Goal: Task Accomplishment & Management: Use online tool/utility

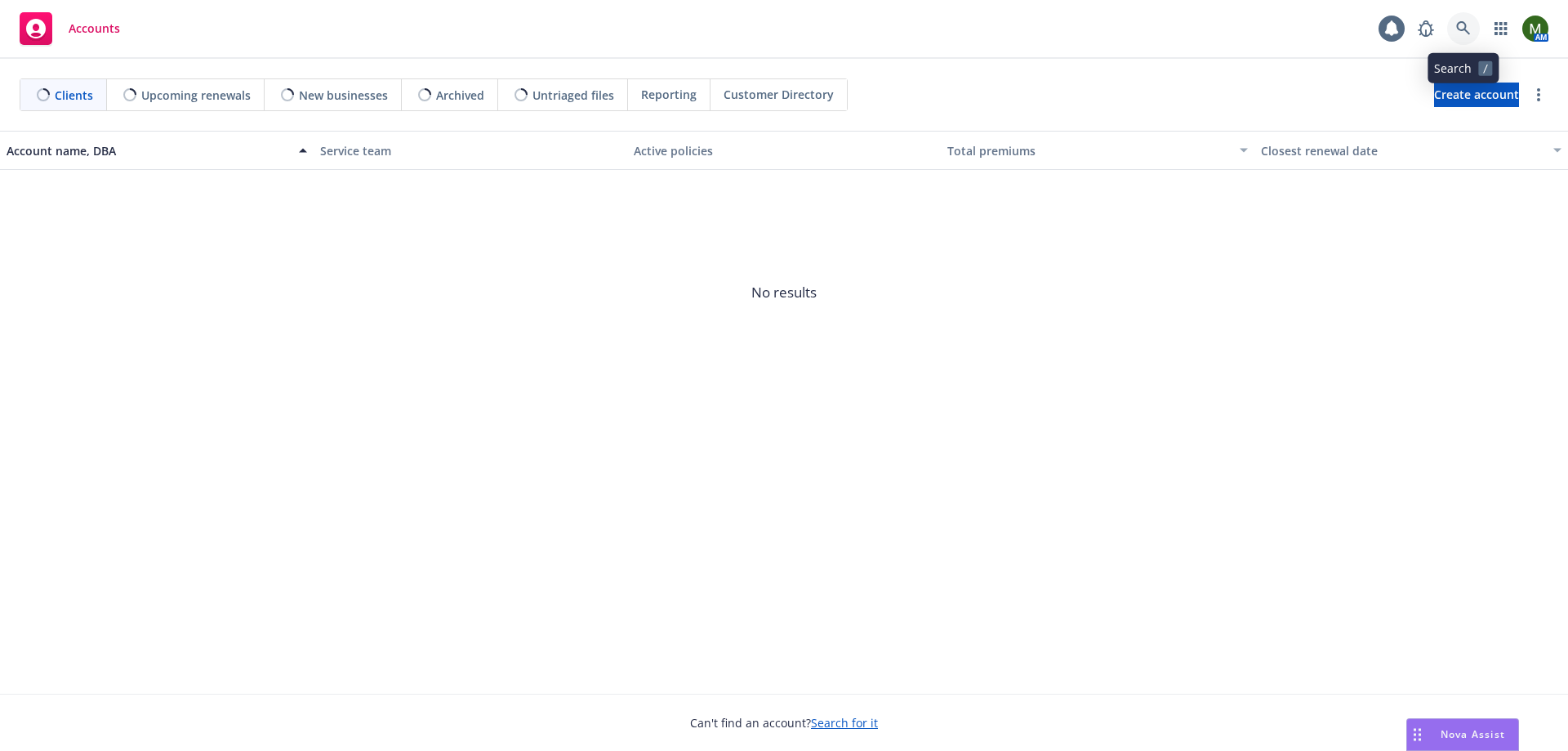
click at [1460, 28] on icon at bounding box center [1463, 28] width 15 height 15
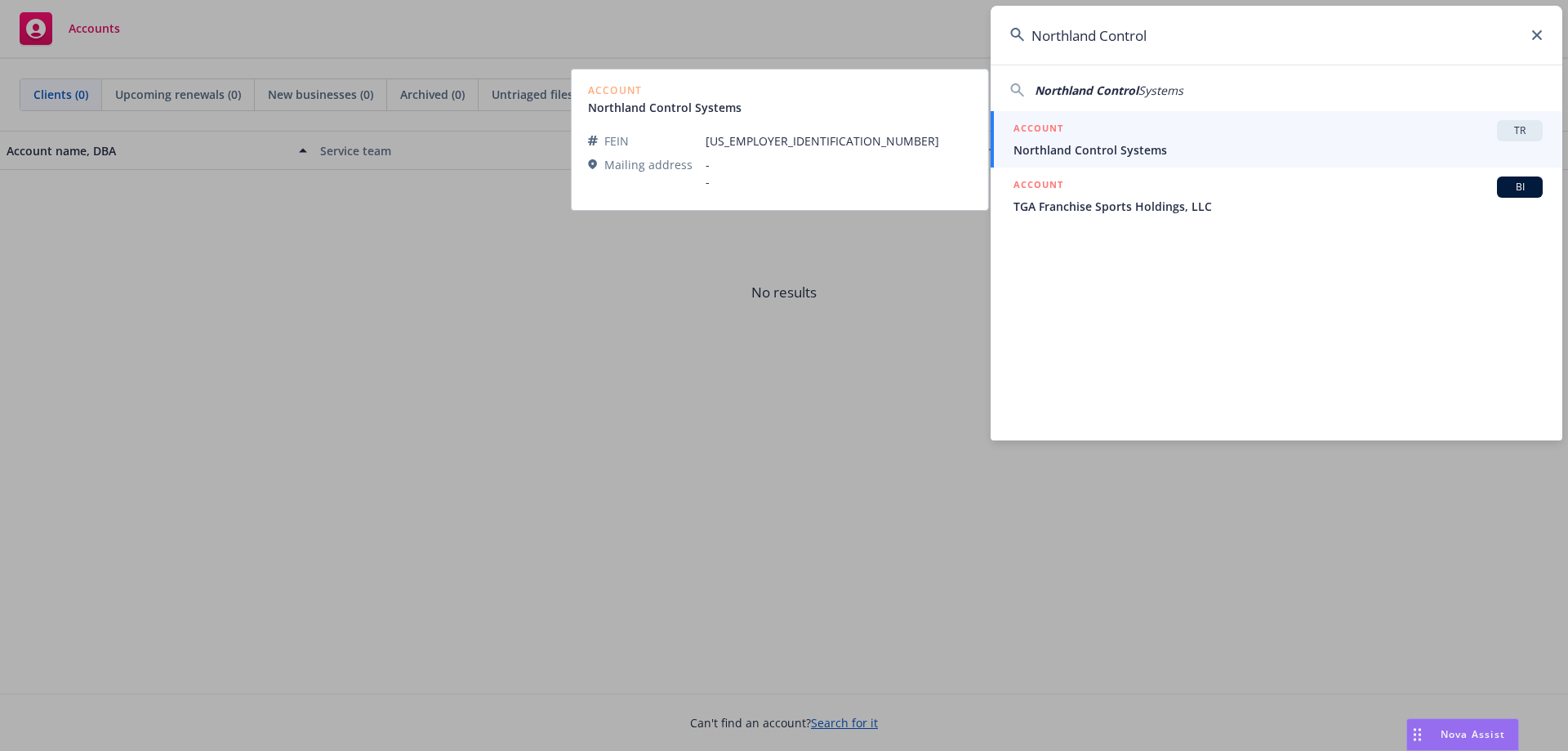
type input "Northland Control"
click at [1137, 156] on span "Northland Control Systems" at bounding box center [1277, 149] width 529 height 17
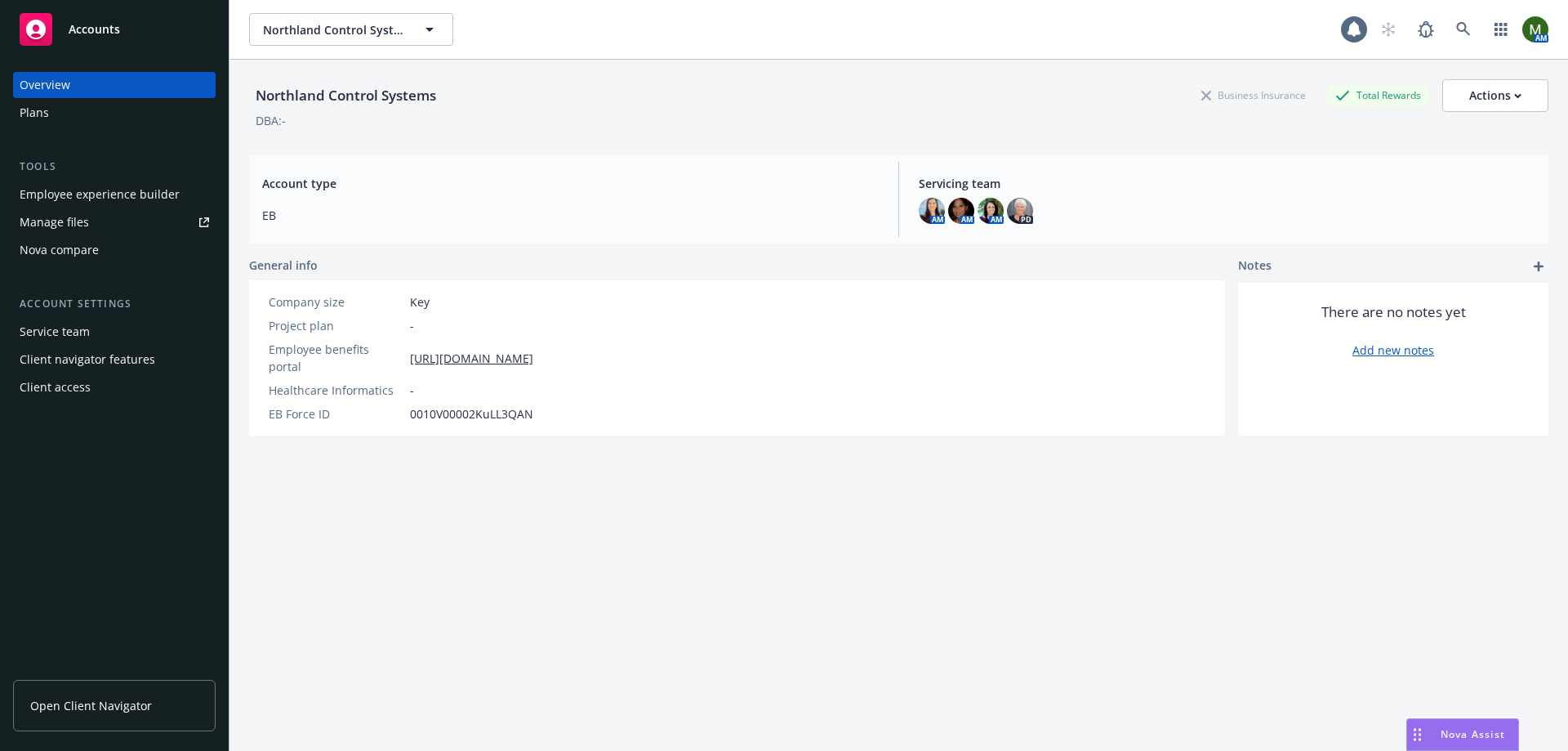
click at [86, 245] on div "Nova compare" at bounding box center [59, 250] width 79 height 26
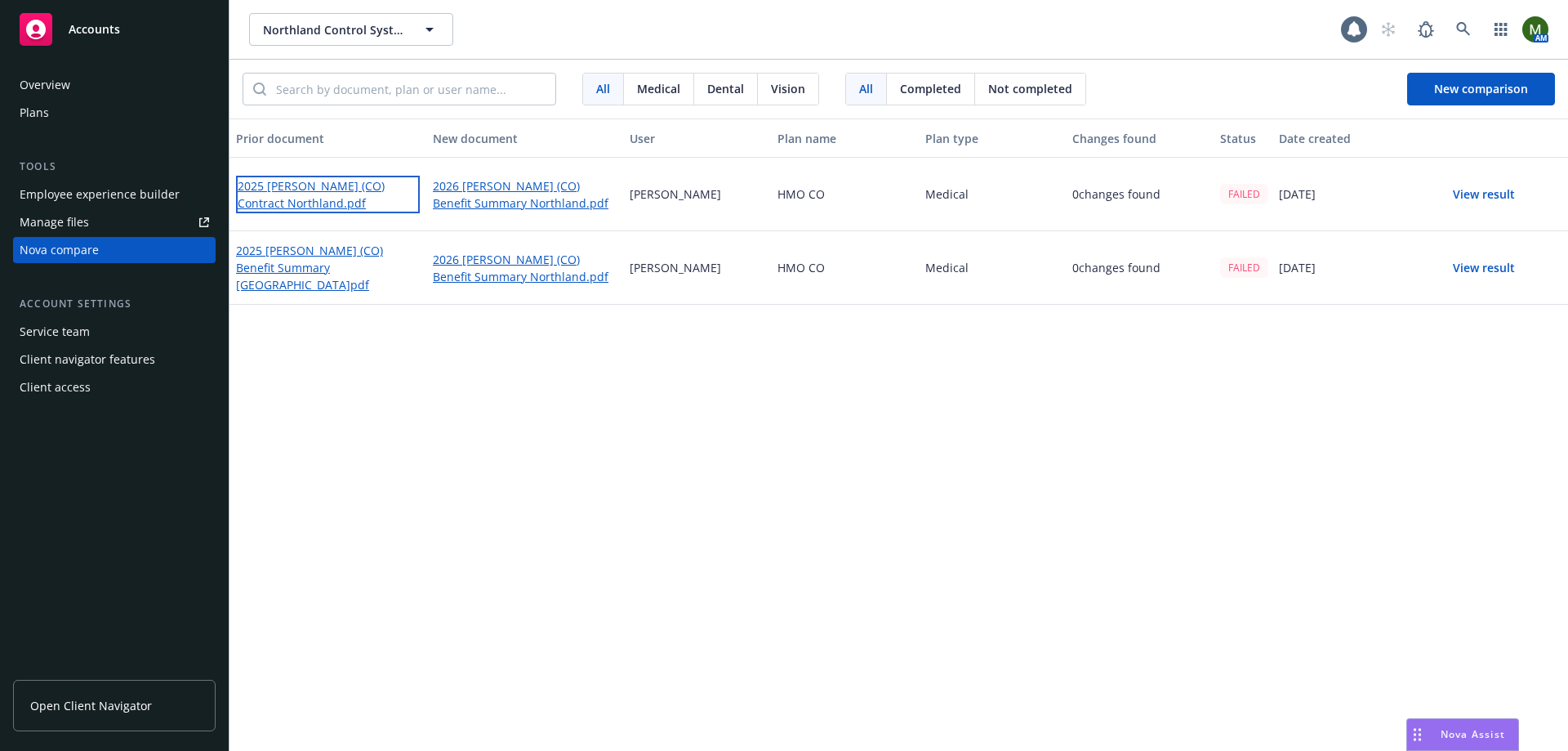
click at [295, 186] on link "2025 [PERSON_NAME] (CO) Contract Northland.pdf" at bounding box center [328, 194] width 184 height 38
click at [558, 184] on link "2026 [PERSON_NAME] (CO) Benefit Summary Northland.pdf" at bounding box center [524, 194] width 184 height 38
click at [332, 259] on link "2025 [PERSON_NAME] (CO) Benefit Summary [GEOGRAPHIC_DATA]pdf" at bounding box center [328, 268] width 184 height 55
click at [499, 256] on link "2026 [PERSON_NAME] (CO) Benefit Summary Northland.pdf" at bounding box center [524, 268] width 184 height 38
click at [1470, 26] on link at bounding box center [1462, 29] width 33 height 33
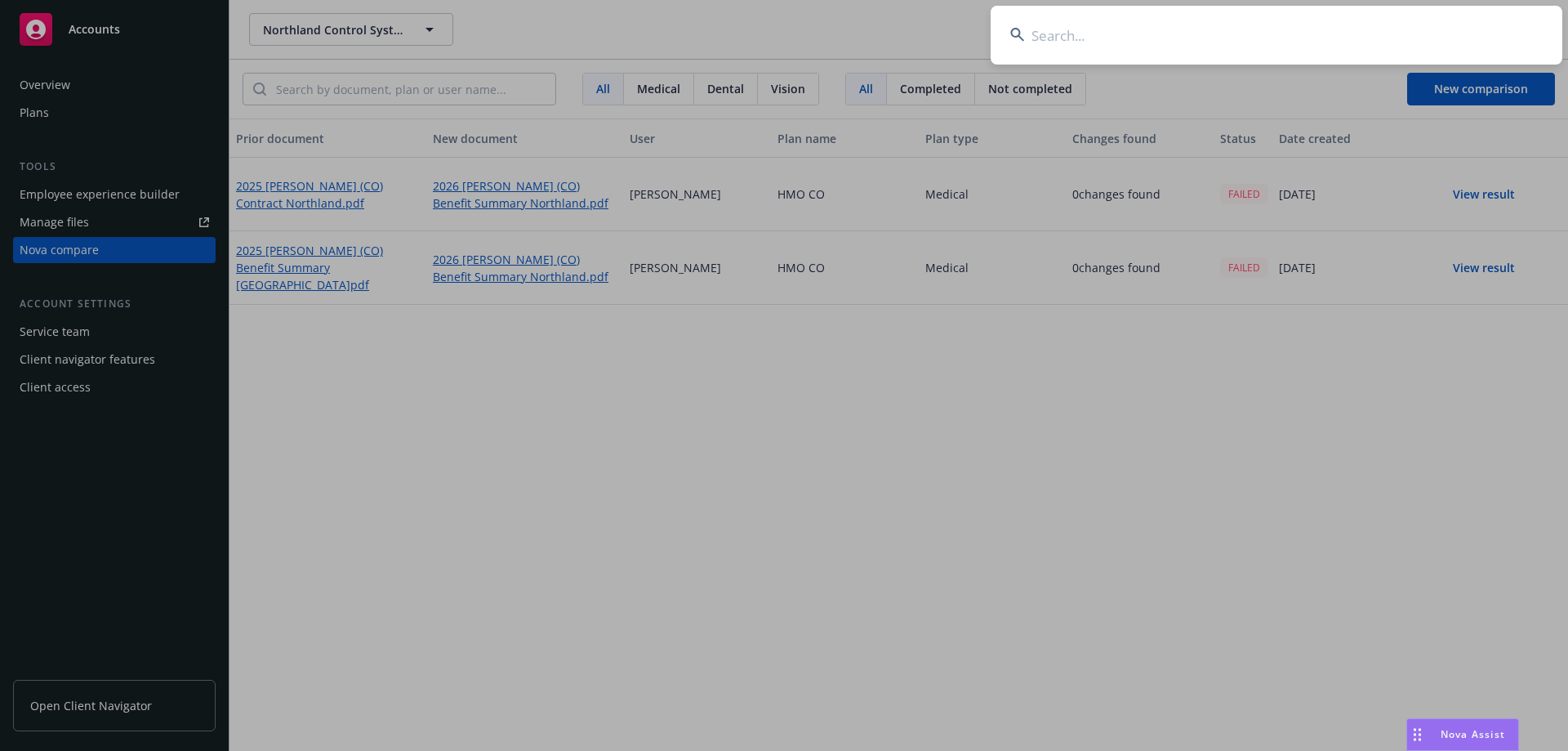
click at [1079, 28] on input at bounding box center [1276, 34] width 572 height 59
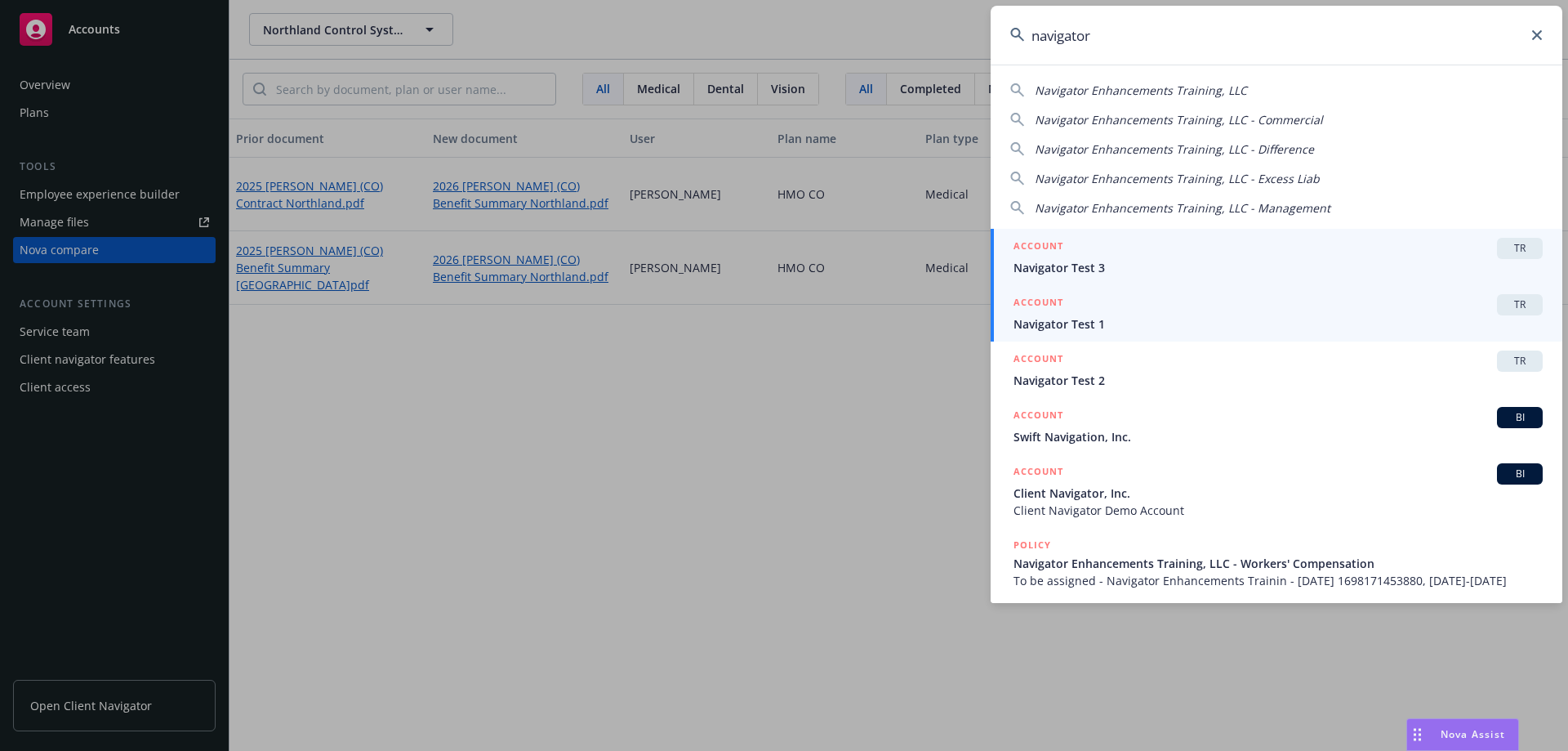
type input "navigator"
click at [1140, 325] on span "Navigator Test 1" at bounding box center [1277, 323] width 529 height 17
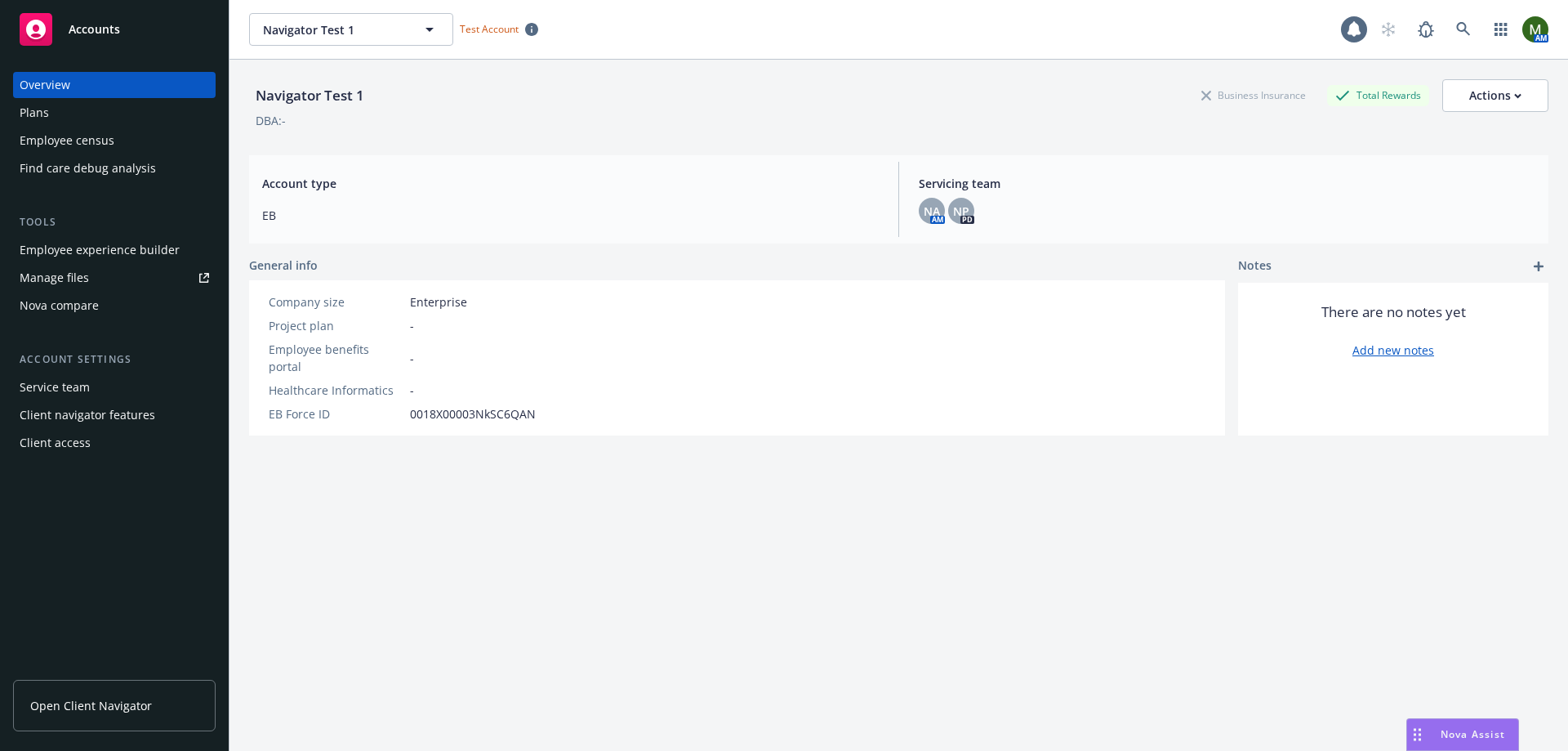
click at [84, 296] on div "Nova compare" at bounding box center [59, 306] width 79 height 26
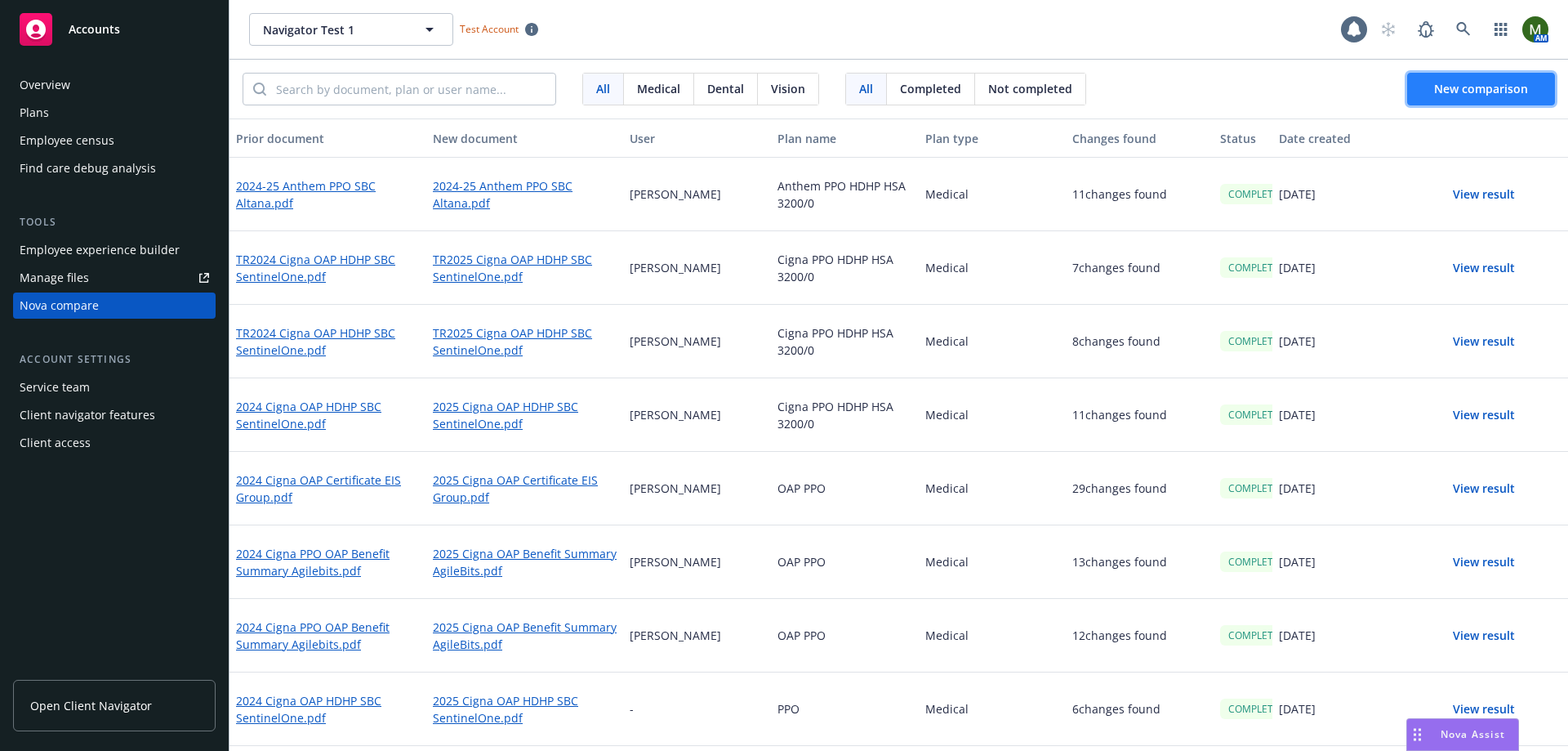
click at [1463, 96] on button "New comparison" at bounding box center [1481, 88] width 148 height 33
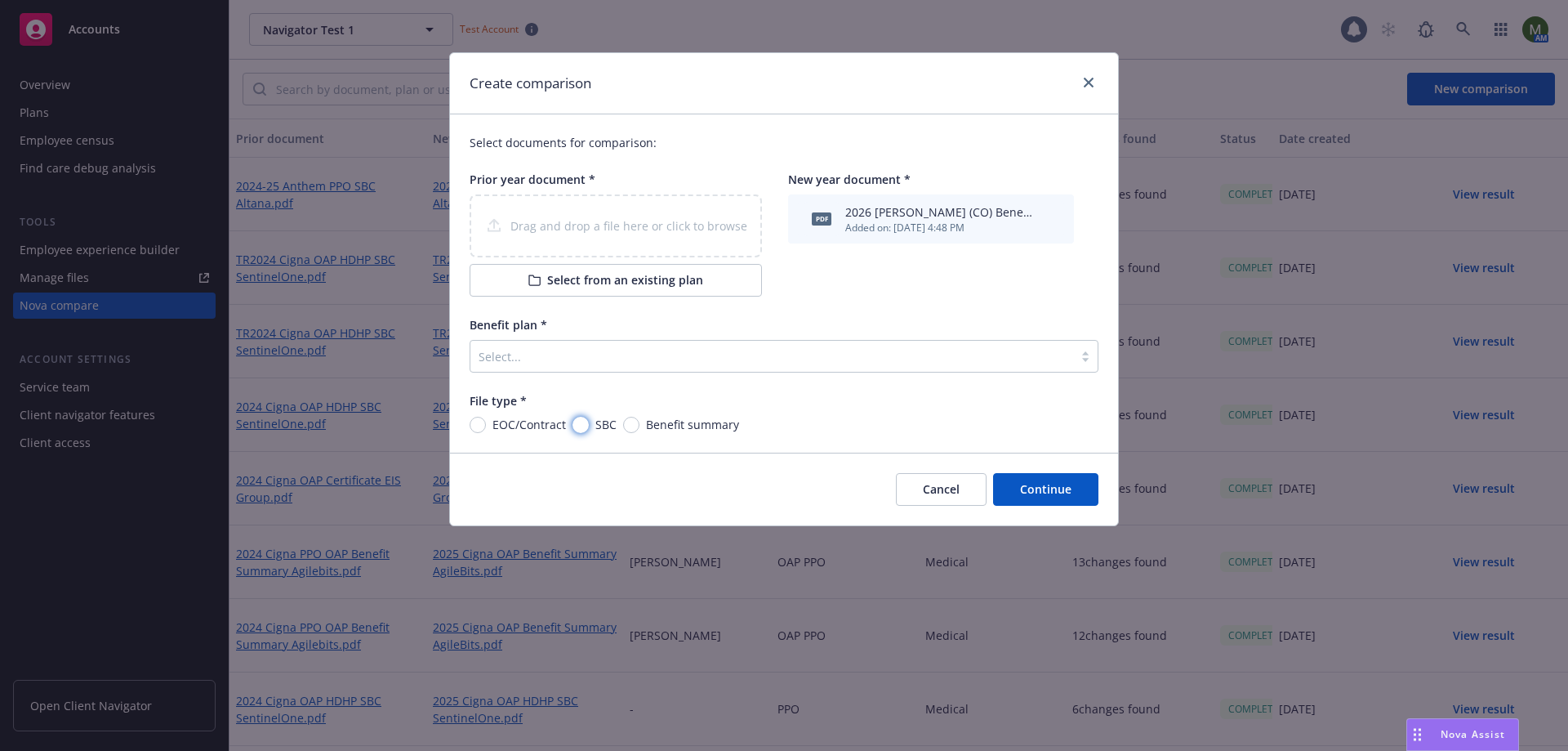
click at [580, 417] on input "SBC" at bounding box center [581, 425] width 17 height 17
radio input "true"
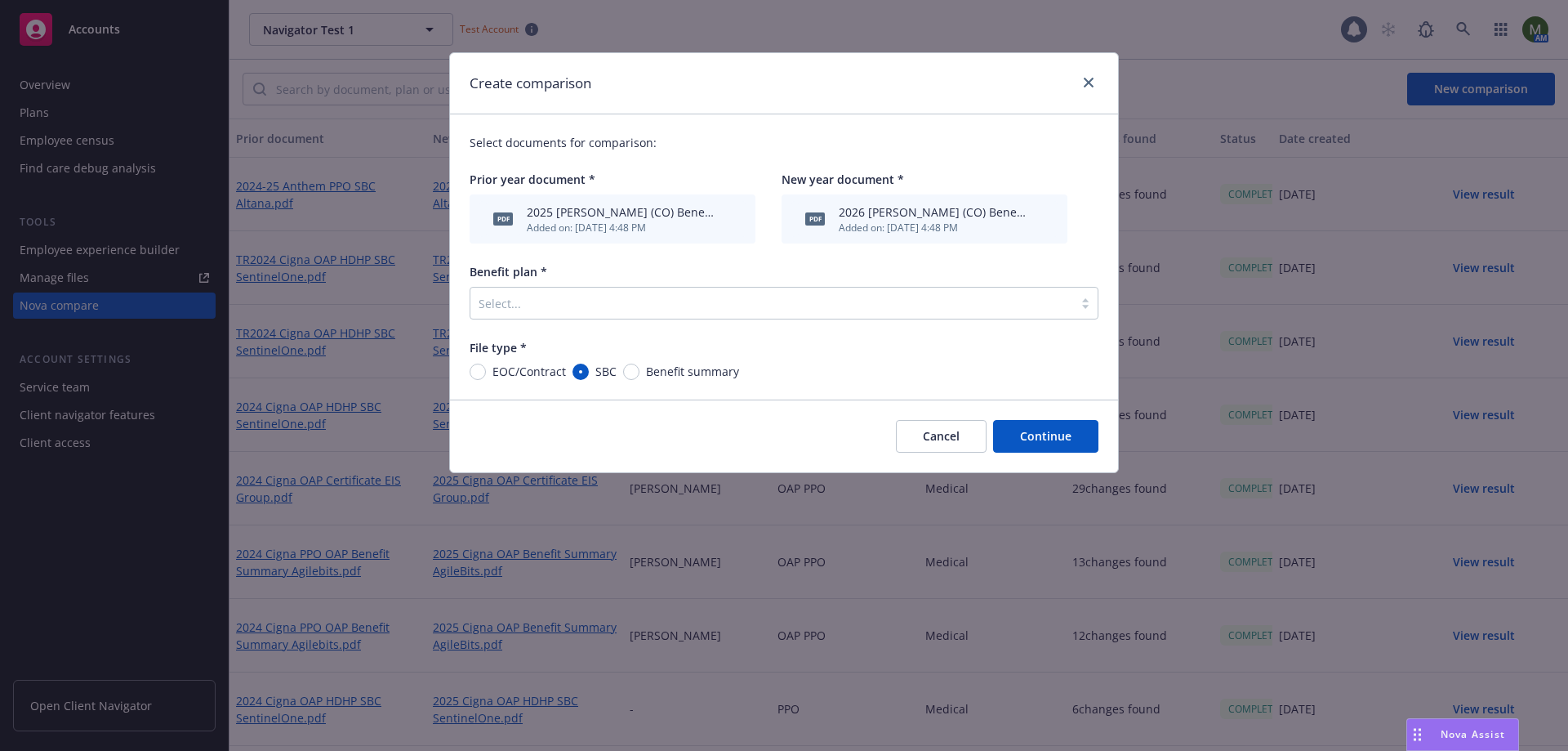
click at [596, 316] on div "Select..." at bounding box center [772, 303] width 603 height 26
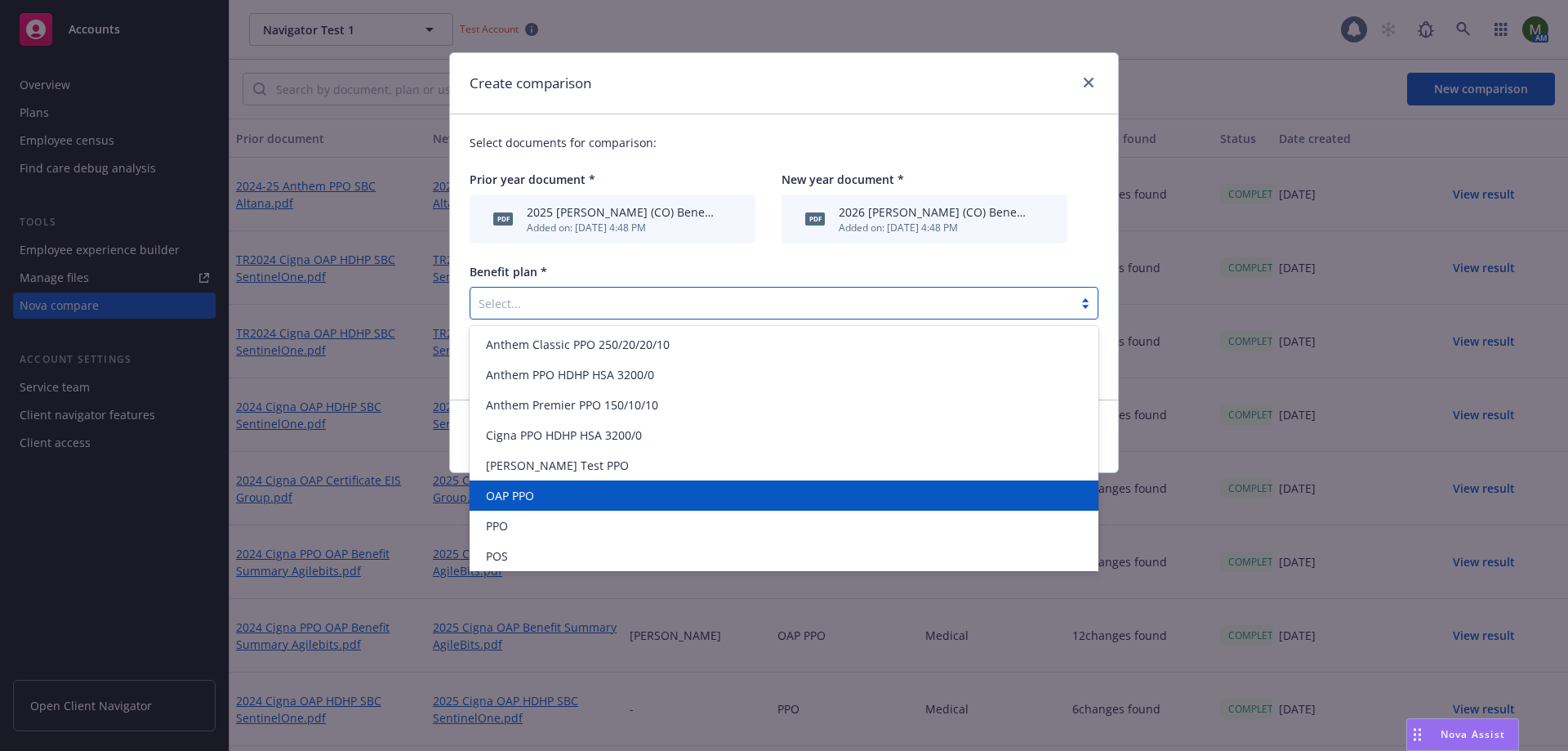
scroll to position [82, 0]
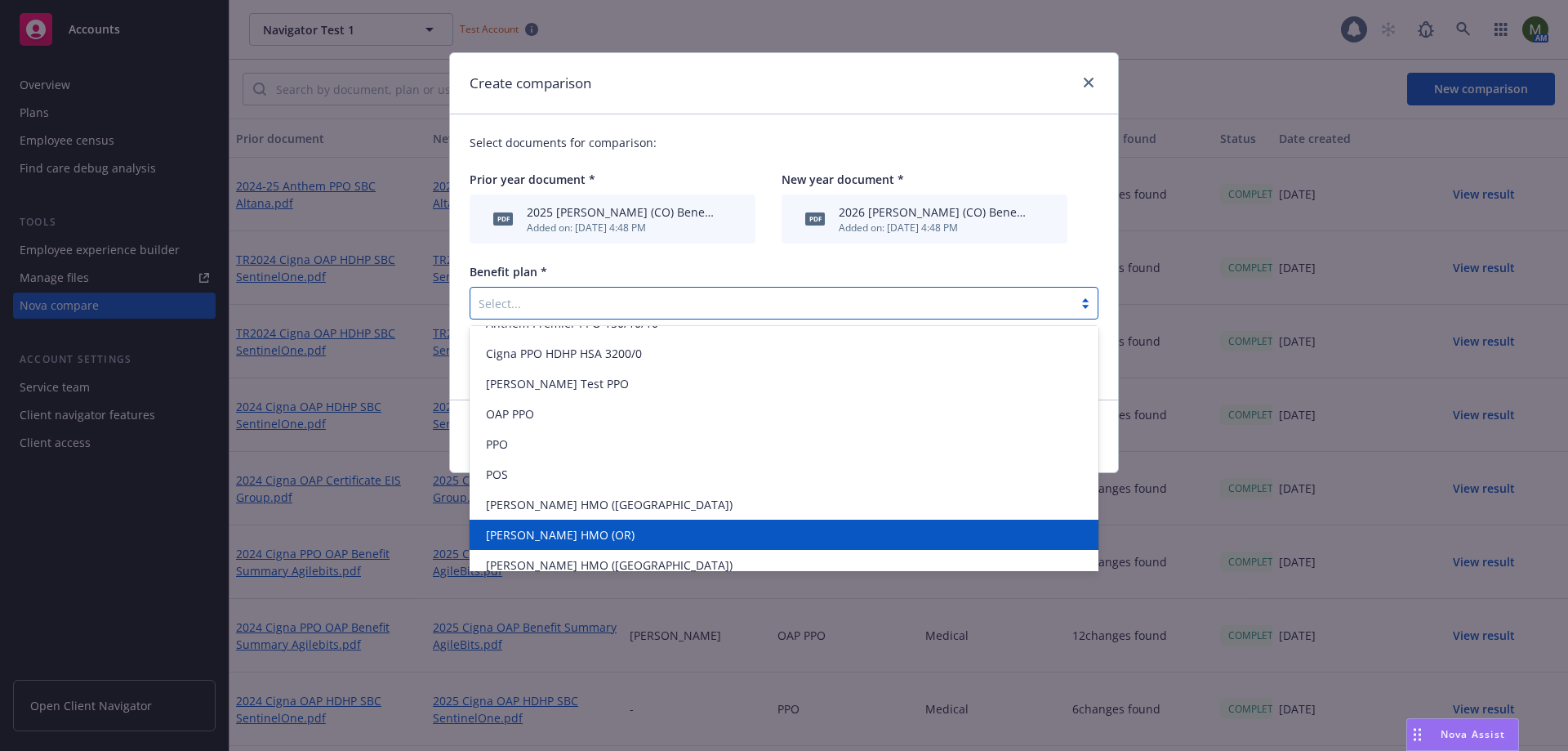
click at [566, 531] on span "[PERSON_NAME] HMO (OR)" at bounding box center [559, 534] width 149 height 17
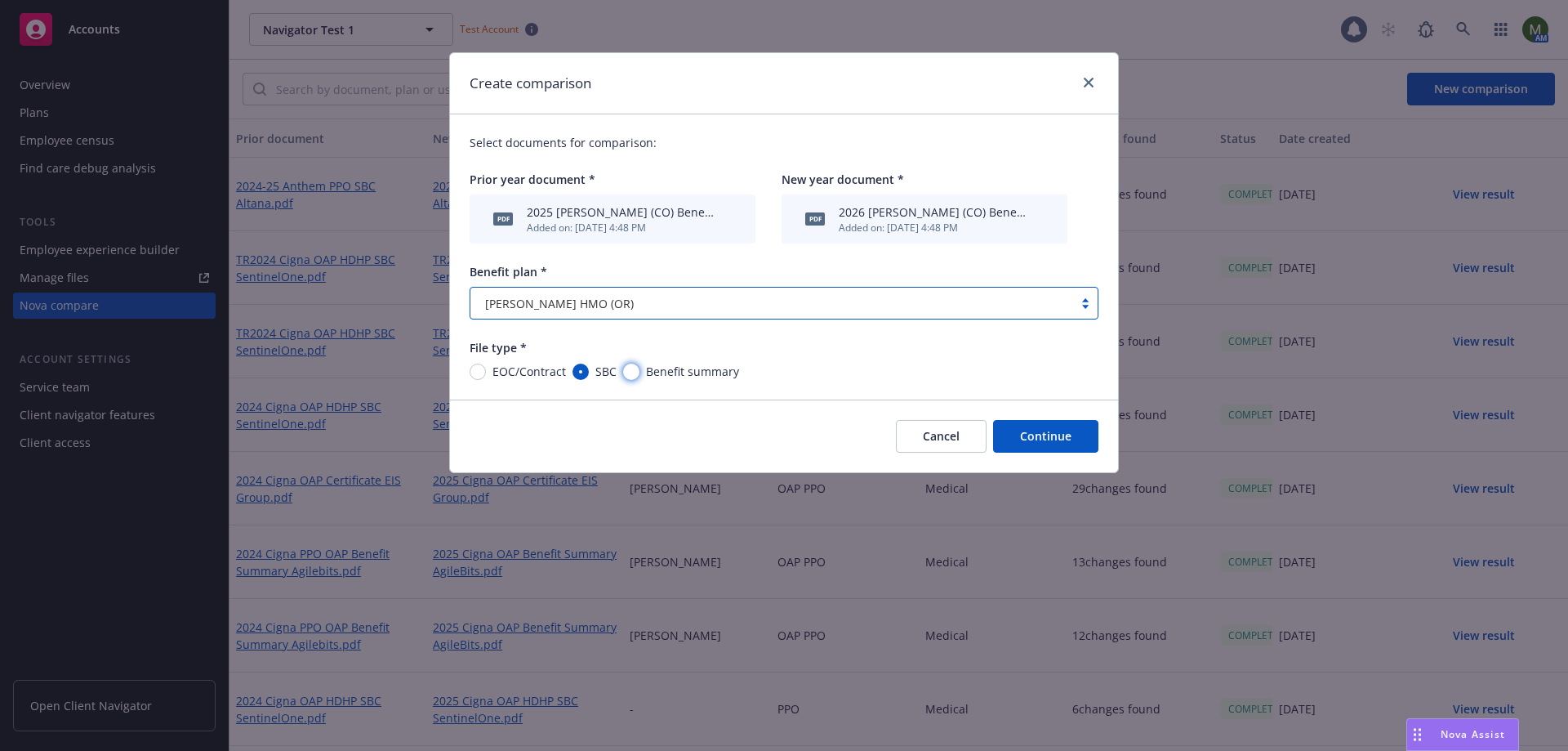
click at [625, 372] on input "Benefit summary" at bounding box center [631, 371] width 17 height 17
radio input "true"
click at [1029, 434] on button "Continue" at bounding box center [1046, 435] width 106 height 33
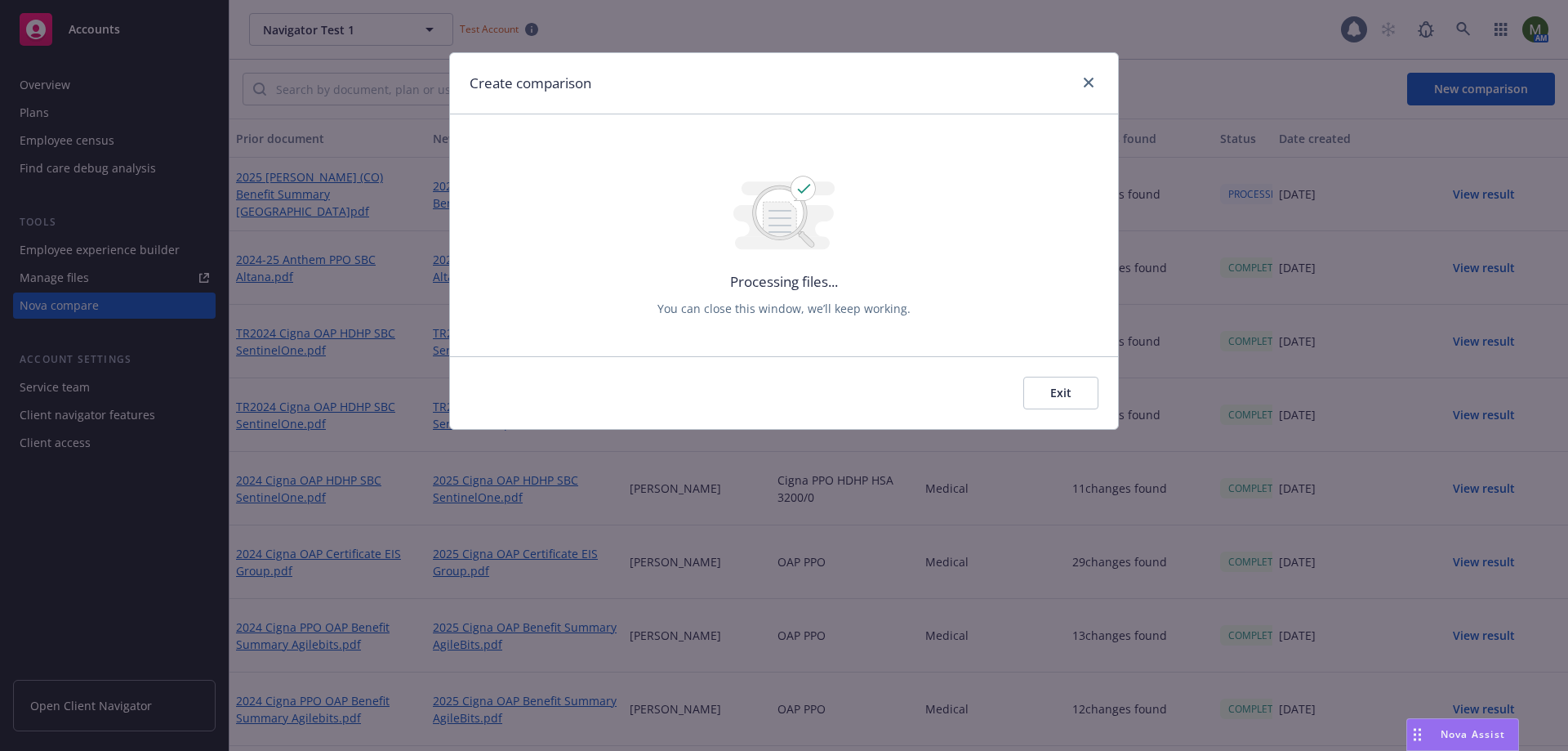
click at [1049, 389] on button "Exit" at bounding box center [1060, 392] width 75 height 33
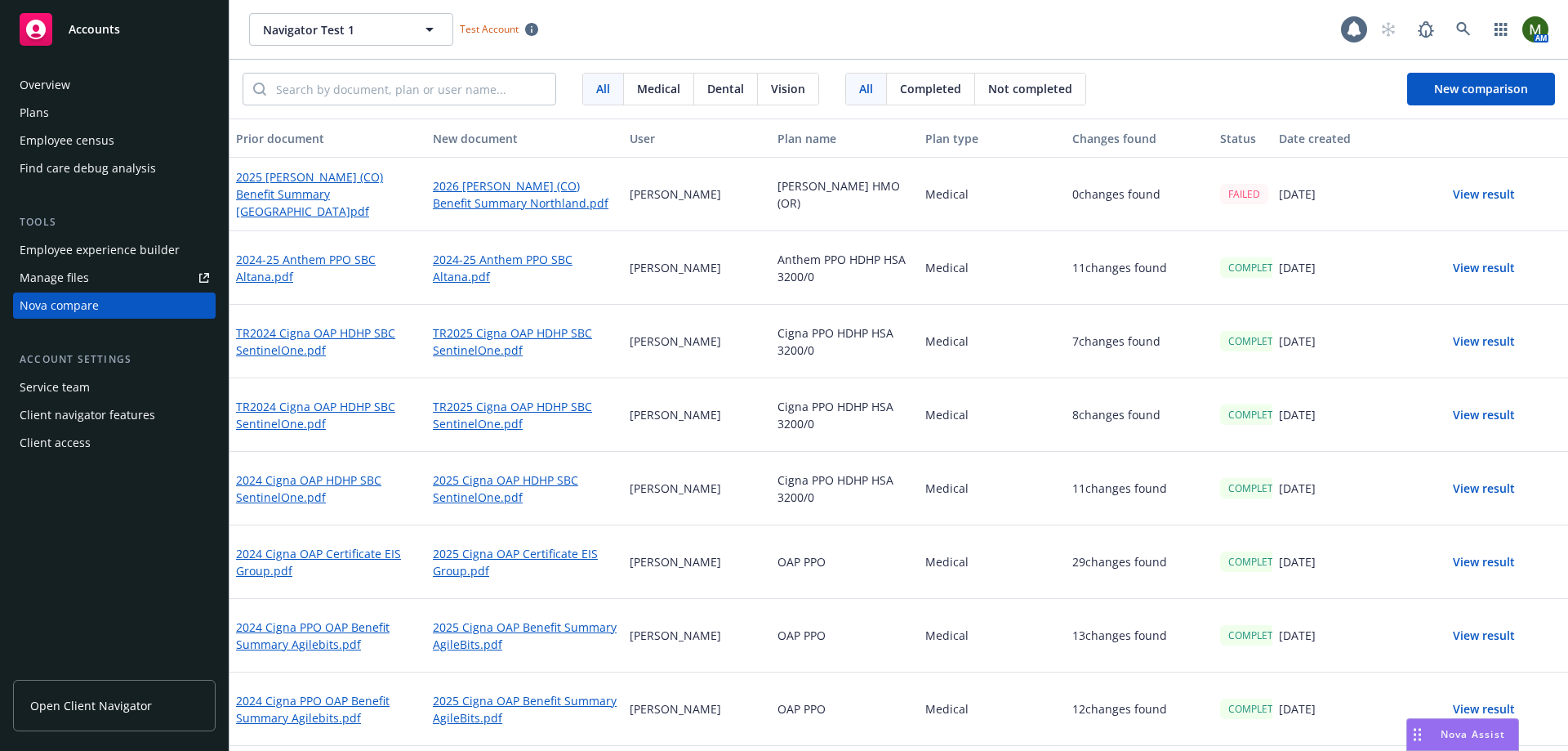
click at [1229, 193] on div "FAILED" at bounding box center [1244, 194] width 48 height 20
click at [1461, 33] on icon at bounding box center [1463, 29] width 15 height 15
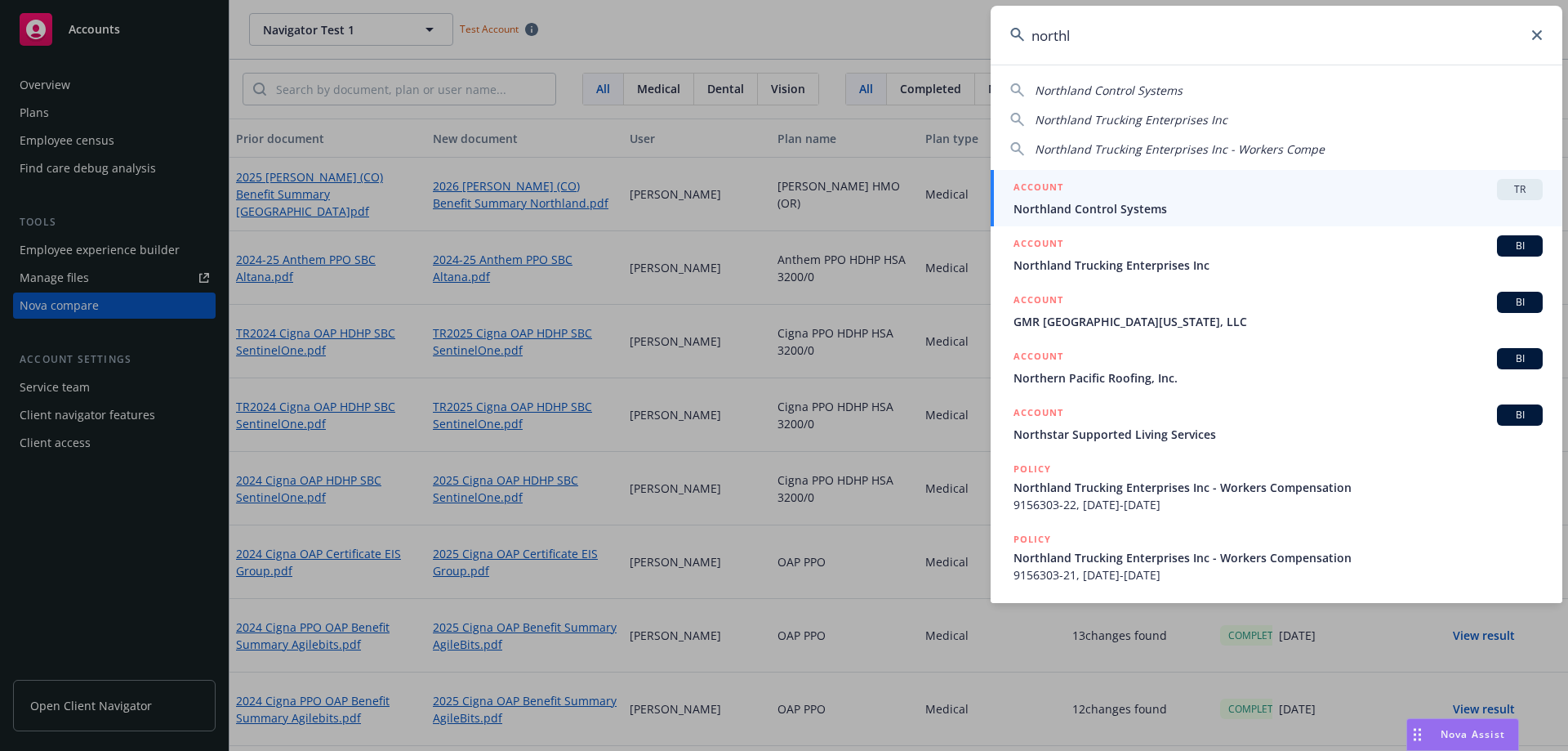
type input "northl"
click at [1115, 208] on span "Northland Control Systems" at bounding box center [1277, 208] width 529 height 17
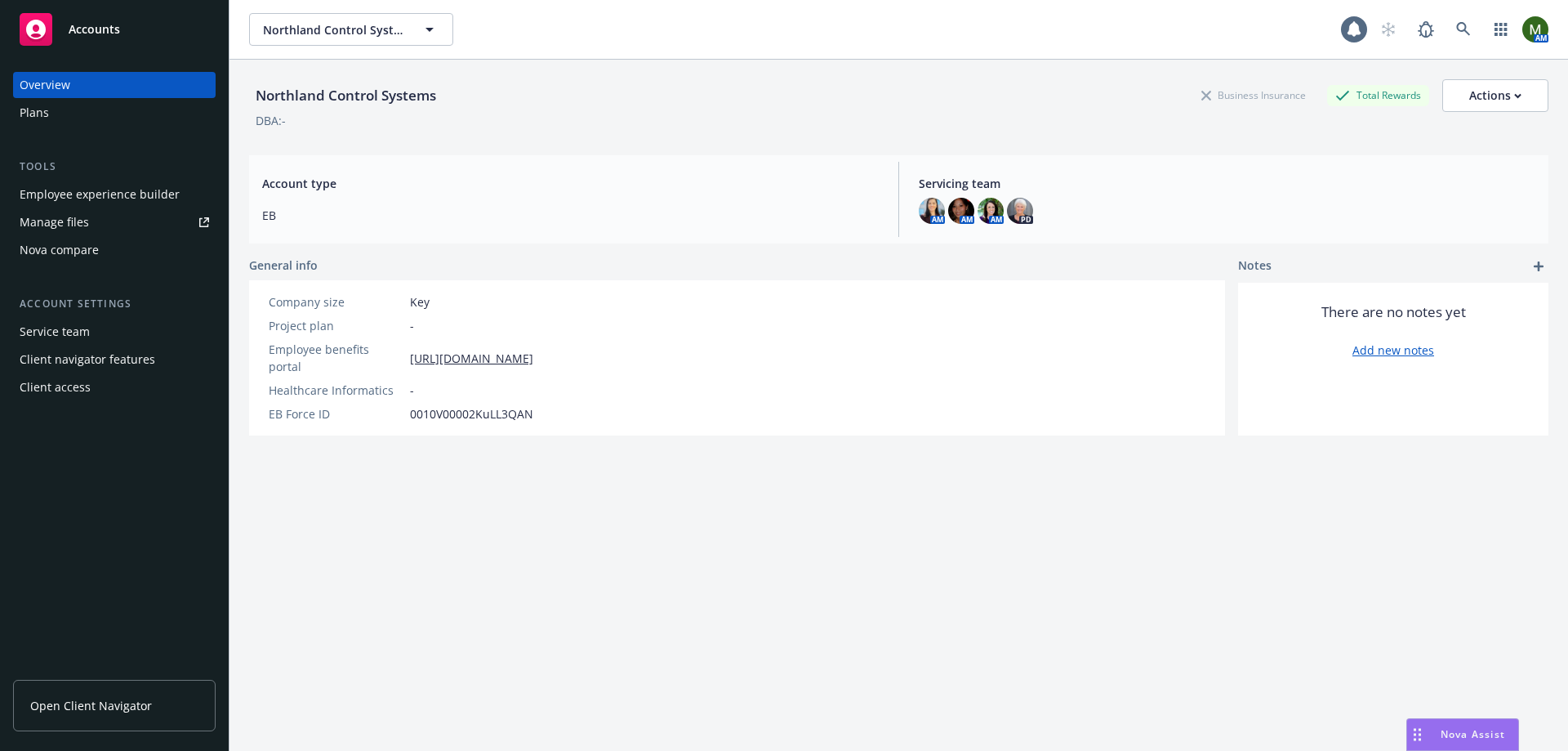
click at [99, 249] on div "Nova compare" at bounding box center [114, 250] width 189 height 26
